Goal: Task Accomplishment & Management: Use online tool/utility

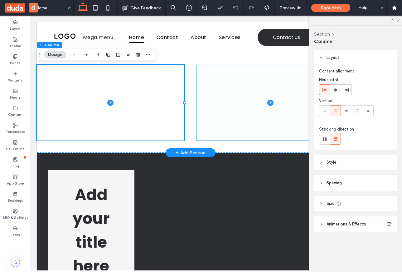
click at [231, 90] on span at bounding box center [271, 102] width 148 height 75
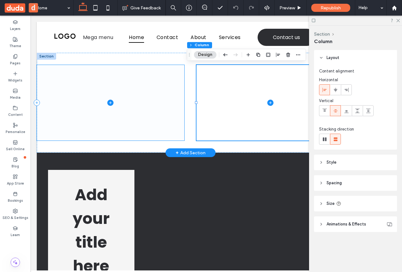
click at [152, 96] on span at bounding box center [111, 102] width 148 height 75
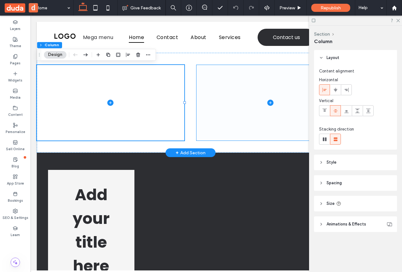
click at [220, 102] on span at bounding box center [271, 102] width 148 height 75
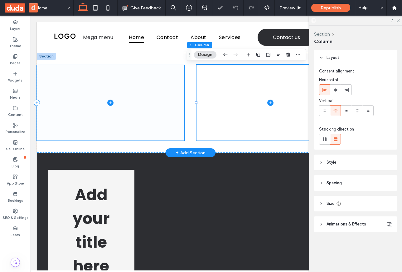
click at [149, 104] on span at bounding box center [111, 102] width 148 height 75
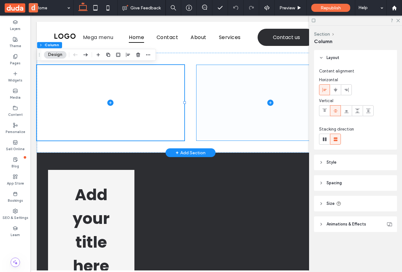
click at [252, 80] on span at bounding box center [271, 102] width 148 height 75
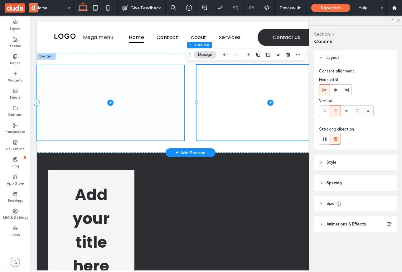
click at [174, 81] on span at bounding box center [111, 102] width 148 height 75
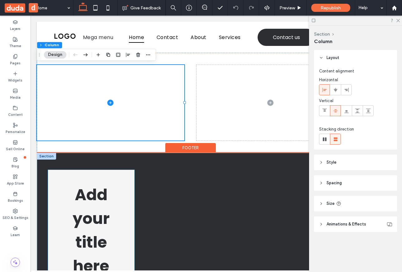
click at [119, 181] on div "Add your title here This is the text area for this paragraph. To change it, sim…" at bounding box center [91, 275] width 82 height 190
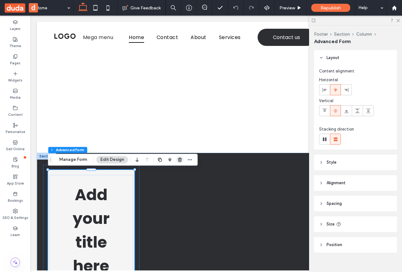
click at [180, 159] on use "button" at bounding box center [180, 160] width 4 height 4
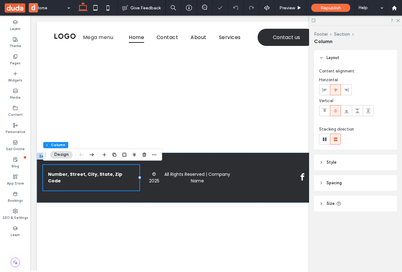
click at [142, 229] on div "Mega menu Home Contact About Services Contact us Section Advanced Header Sectio…" at bounding box center [191, 146] width 308 height 249
click at [182, 156] on div "Number, Street, City, State, Zip Code © 2025 All Rights Reserved | Company Name" at bounding box center [191, 178] width 308 height 50
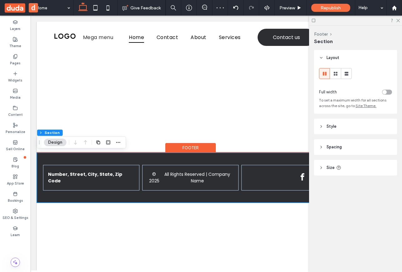
click at [191, 144] on div "Footer" at bounding box center [190, 148] width 51 height 10
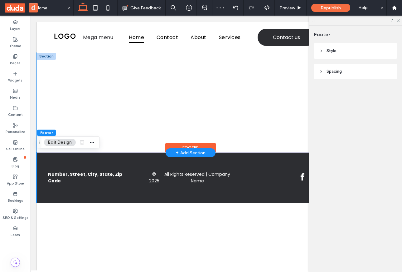
click at [177, 146] on div at bounding box center [191, 103] width 308 height 100
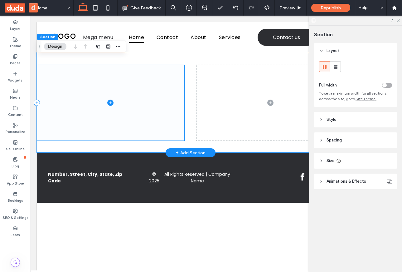
click at [150, 111] on span at bounding box center [111, 102] width 148 height 75
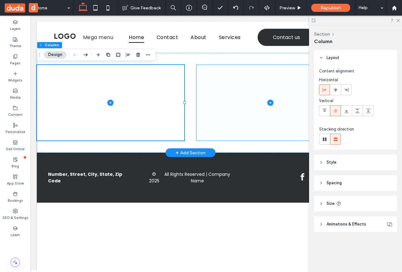
click at [239, 93] on span at bounding box center [271, 102] width 148 height 75
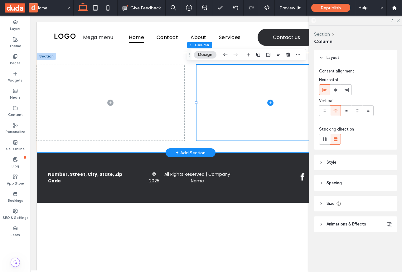
click at [180, 63] on div at bounding box center [191, 103] width 308 height 100
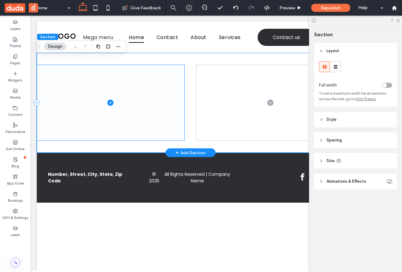
click at [126, 84] on span at bounding box center [111, 102] width 148 height 75
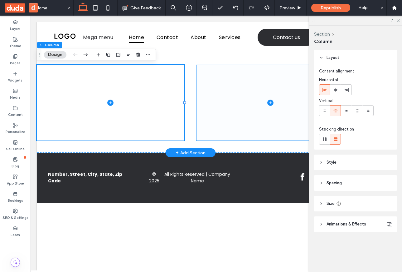
click at [240, 108] on span at bounding box center [271, 102] width 148 height 75
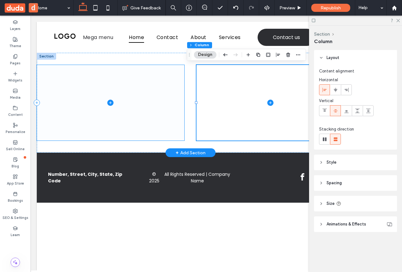
click at [179, 109] on span at bounding box center [111, 102] width 148 height 75
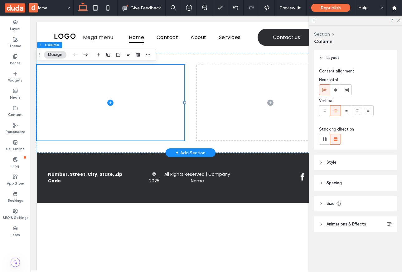
click at [186, 153] on div "+ Add Section" at bounding box center [191, 152] width 30 height 7
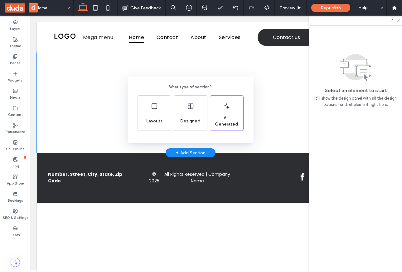
click at [209, 85] on span "What type of section?" at bounding box center [190, 87] width 43 height 6
drag, startPoint x: 168, startPoint y: 88, endPoint x: 216, endPoint y: 89, distance: 48.1
click at [217, 89] on div "What type of section? Layouts Designed AI-Generated" at bounding box center [191, 105] width 106 height 51
click at [220, 86] on div "What type of section? Layouts Designed AI-Generated" at bounding box center [191, 105] width 106 height 51
click at [225, 64] on div "What type of section? Layouts Designed AI-Generated" at bounding box center [201, 151] width 402 height 303
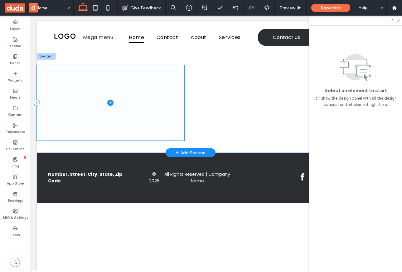
click at [122, 67] on span at bounding box center [111, 102] width 148 height 75
